Goal: Task Accomplishment & Management: Complete application form

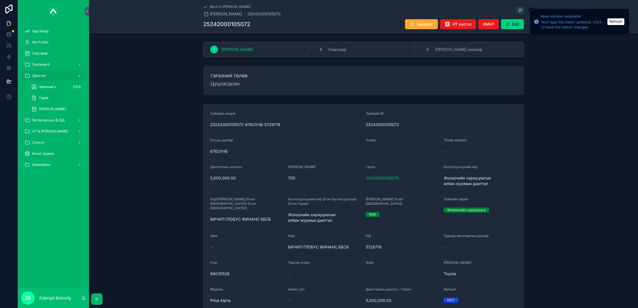
click at [46, 72] on div "Даатгал" at bounding box center [53, 75] width 58 height 9
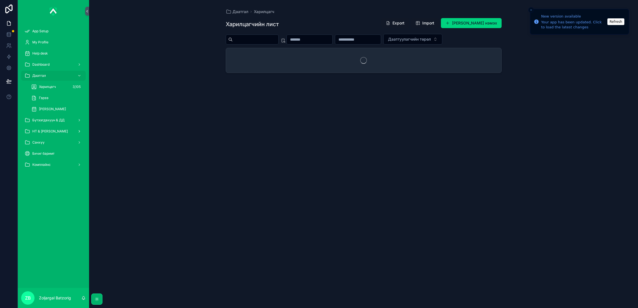
click at [50, 133] on div "НТ & [PERSON_NAME]" at bounding box center [53, 131] width 58 height 9
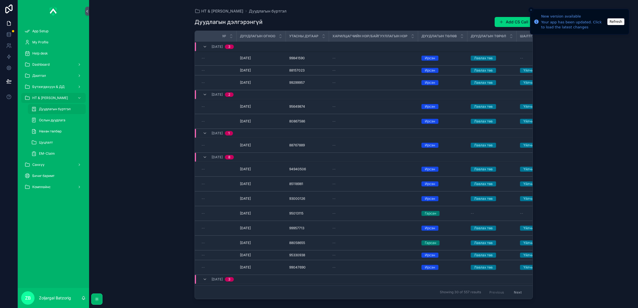
click at [56, 110] on span "Дуудлагын бүртгэл" at bounding box center [55, 109] width 32 height 4
click at [518, 20] on button "Add CS Call" at bounding box center [513, 22] width 38 height 10
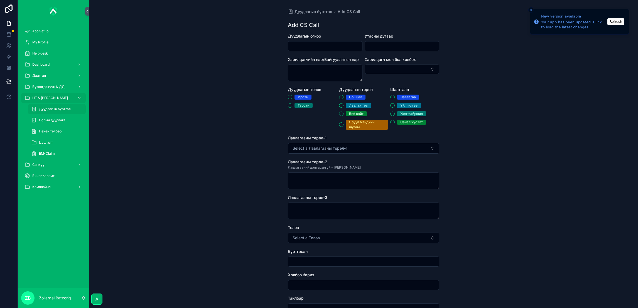
click at [326, 45] on input "scrollable content" at bounding box center [325, 46] width 74 height 8
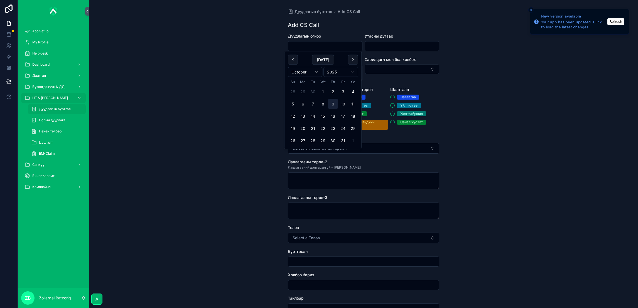
click at [335, 104] on button "9" at bounding box center [333, 104] width 10 height 10
type input "*********"
click at [386, 42] on input "scrollable content" at bounding box center [402, 46] width 74 height 8
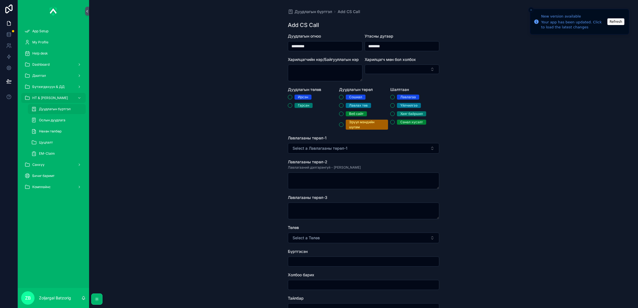
type input "********"
click at [305, 106] on div "Гарсан" at bounding box center [303, 105] width 11 height 5
click at [292, 106] on button "Гарсан" at bounding box center [290, 105] width 4 height 4
drag, startPoint x: 355, startPoint y: 103, endPoint x: 374, endPoint y: 104, distance: 18.9
click at [356, 103] on div "Лавлах төв" at bounding box center [358, 105] width 19 height 5
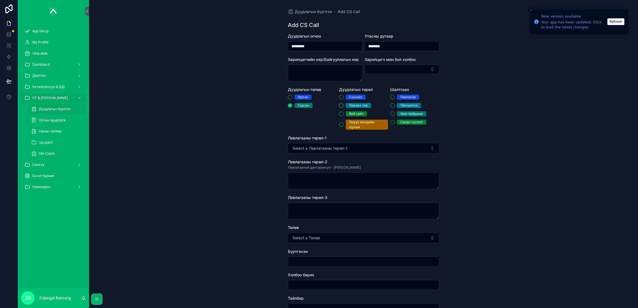
click at [343, 103] on button "Лавлах төв" at bounding box center [341, 105] width 4 height 4
click at [402, 104] on div "Үйлчилгээ" at bounding box center [408, 105] width 17 height 5
click at [395, 104] on button "Үйлчилгээ" at bounding box center [392, 105] width 4 height 4
click at [347, 147] on button "Select a Лавлагааны төрөл-1" at bounding box center [363, 148] width 151 height 11
type input "*"
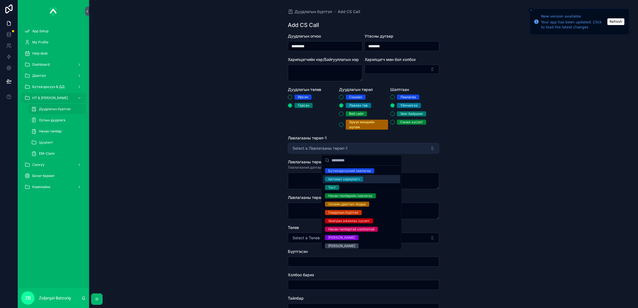
click at [359, 147] on button "Select a Лавлагааны төрөл-1" at bounding box center [363, 148] width 151 height 11
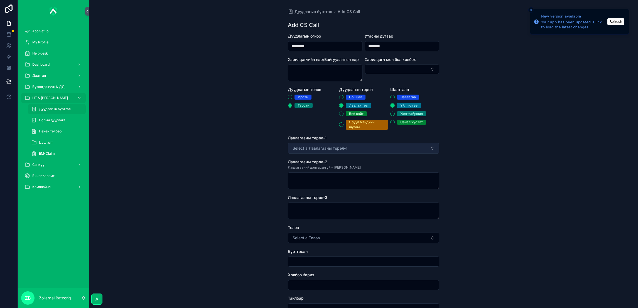
click at [359, 151] on button "Select a Лавлагааны төрөл-1" at bounding box center [363, 148] width 151 height 11
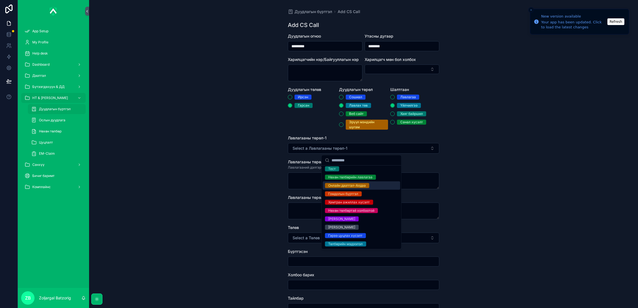
scroll to position [19, 0]
click at [351, 183] on div "Онлайн даатгал-Алдаа" at bounding box center [347, 185] width 38 height 5
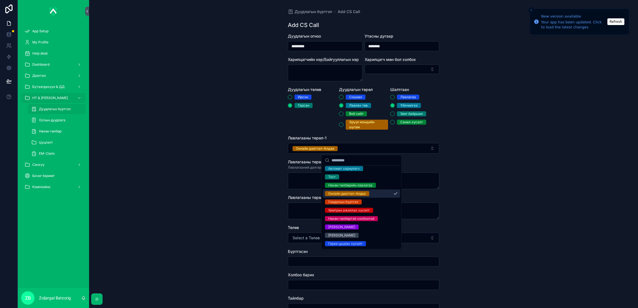
scroll to position [27, 0]
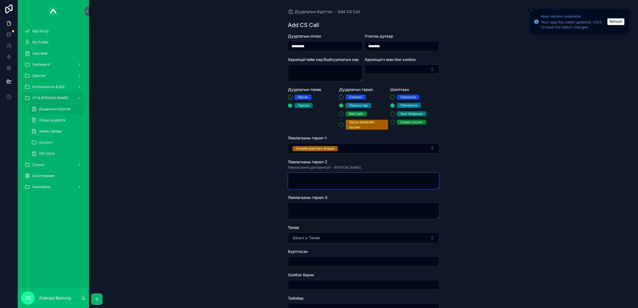
click at [333, 180] on textarea "scrollable content" at bounding box center [363, 180] width 151 height 17
click at [314, 235] on button "Select a Төлөв" at bounding box center [363, 238] width 151 height 11
drag, startPoint x: 334, startPoint y: 262, endPoint x: 344, endPoint y: 250, distance: 15.6
click at [335, 262] on div "Хаасан" at bounding box center [334, 260] width 12 height 5
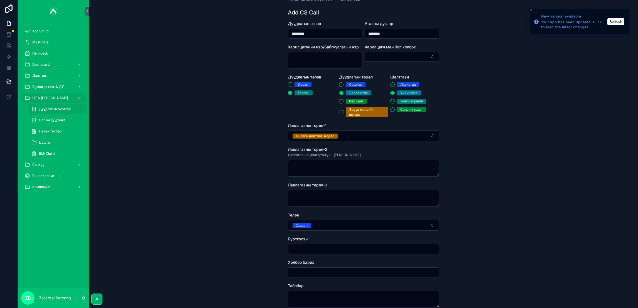
scroll to position [83, 0]
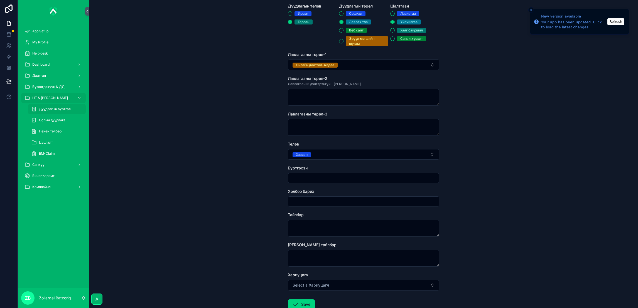
click at [326, 178] on input "scrollable content" at bounding box center [363, 178] width 151 height 8
type input "**********"
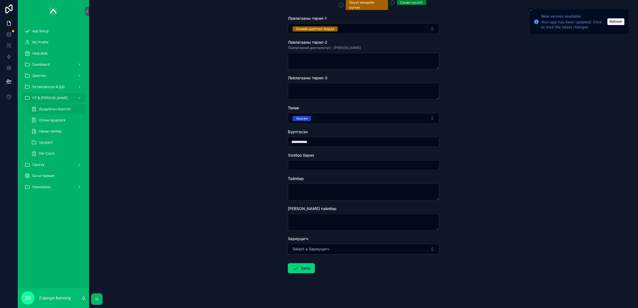
scroll to position [120, 0]
drag, startPoint x: 337, startPoint y: 192, endPoint x: 343, endPoint y: 189, distance: 7.1
click at [338, 192] on textarea "scrollable content" at bounding box center [363, 191] width 151 height 17
type textarea "**********"
drag, startPoint x: 295, startPoint y: 272, endPoint x: 298, endPoint y: 267, distance: 5.2
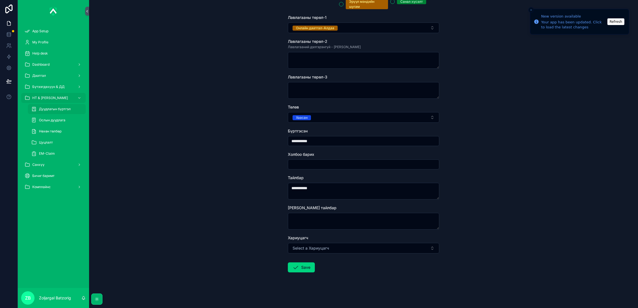
click at [296, 271] on button "Save" at bounding box center [301, 267] width 27 height 10
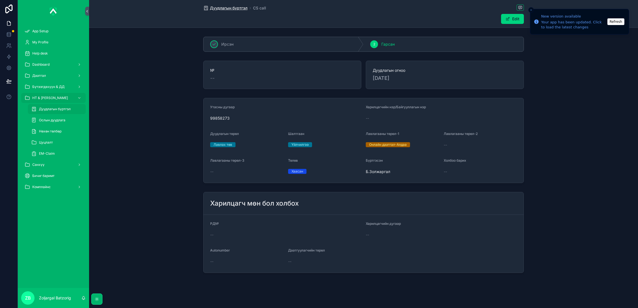
click at [231, 6] on span "Дуудлагын бүртгэл" at bounding box center [229, 8] width 38 height 6
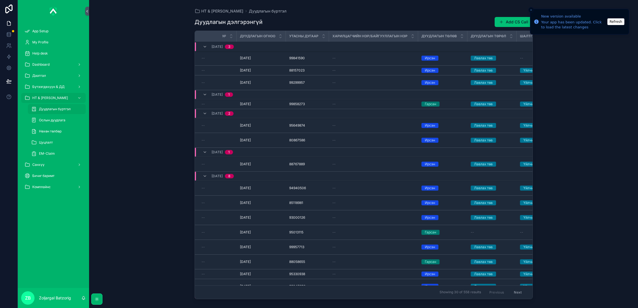
drag, startPoint x: 494, startPoint y: 18, endPoint x: 498, endPoint y: 20, distance: 4.5
click at [494, 18] on div "Add CS Call" at bounding box center [511, 22] width 43 height 11
click at [505, 22] on button "Add CS Call" at bounding box center [513, 22] width 38 height 10
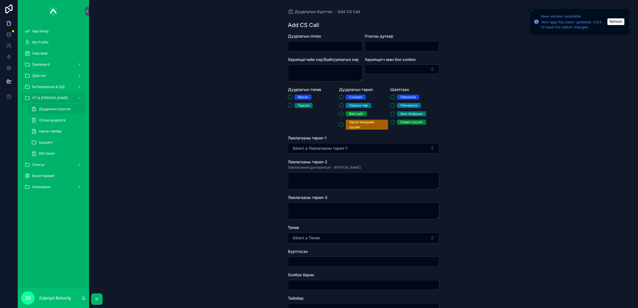
click at [316, 45] on input "scrollable content" at bounding box center [325, 46] width 74 height 8
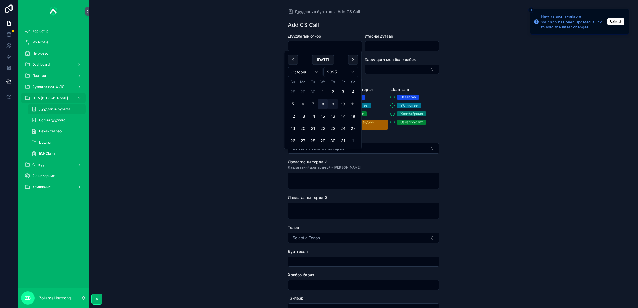
click at [322, 103] on button "8" at bounding box center [323, 104] width 10 height 10
click at [328, 103] on button "9" at bounding box center [333, 104] width 10 height 10
type input "*********"
click at [400, 47] on input "scrollable content" at bounding box center [402, 46] width 74 height 8
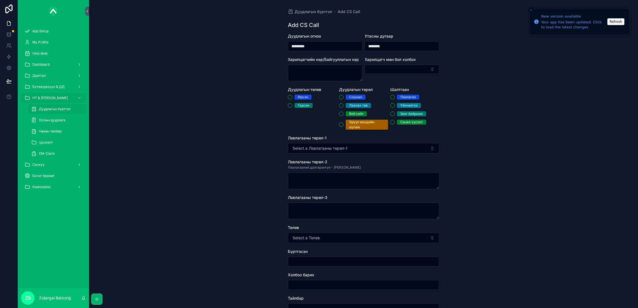
type input "********"
click at [300, 107] on div "Гарсан" at bounding box center [303, 105] width 11 height 5
click at [292, 107] on button "Гарсан" at bounding box center [290, 105] width 4 height 4
click at [351, 106] on div "Лавлах төв" at bounding box center [358, 105] width 19 height 5
click at [343, 106] on button "Лавлах төв" at bounding box center [341, 105] width 4 height 4
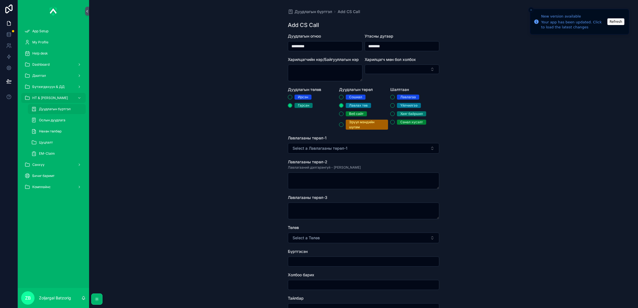
click at [407, 107] on div "Үйлчилгээ" at bounding box center [408, 105] width 17 height 5
click at [395, 107] on button "Үйлчилгээ" at bounding box center [392, 105] width 4 height 4
click at [370, 140] on div "Лавлагааны төрөл-1" at bounding box center [363, 138] width 151 height 6
click at [368, 148] on button "Select a Лавлагааны төрөл-1" at bounding box center [363, 148] width 151 height 11
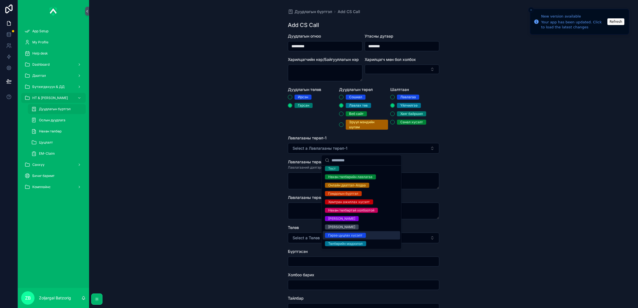
click at [362, 234] on span "Гэрээ цуцлах хүсэлт" at bounding box center [345, 235] width 41 height 5
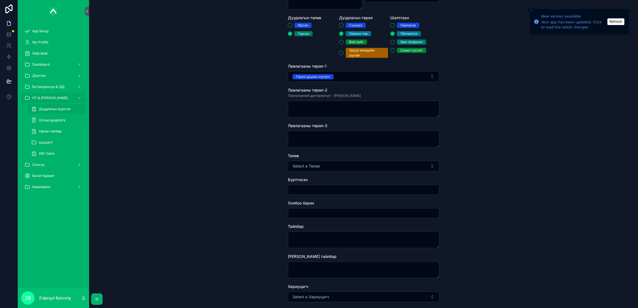
scroll to position [83, 0]
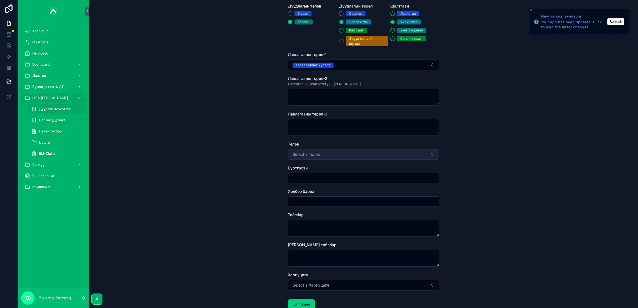
click at [316, 156] on span "Select a Төлөв" at bounding box center [305, 155] width 27 height 6
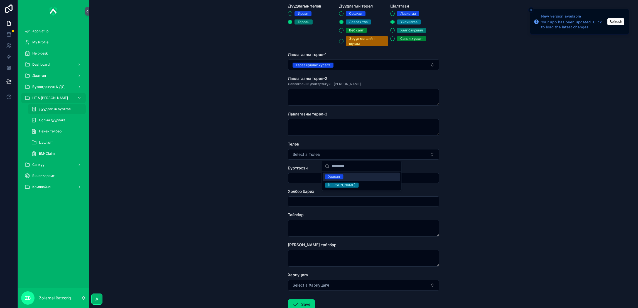
click at [330, 177] on div "Хаасан" at bounding box center [334, 176] width 12 height 5
click at [318, 178] on input "scrollable content" at bounding box center [363, 178] width 151 height 8
type input "**********"
click at [295, 226] on textarea "scrollable content" at bounding box center [363, 228] width 151 height 17
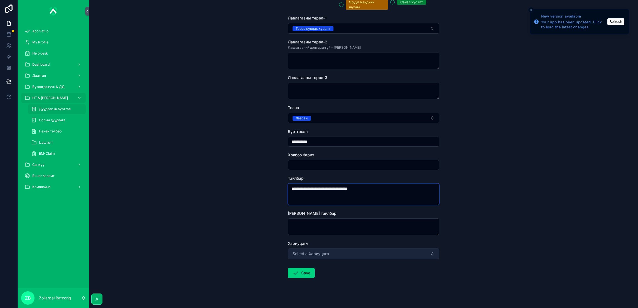
scroll to position [125, 0]
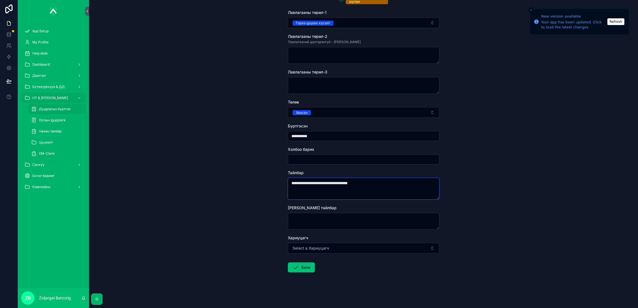
type textarea "**********"
drag, startPoint x: 301, startPoint y: 267, endPoint x: 302, endPoint y: 263, distance: 4.1
click at [301, 266] on button "Save" at bounding box center [301, 267] width 27 height 10
